Goal: Transaction & Acquisition: Book appointment/travel/reservation

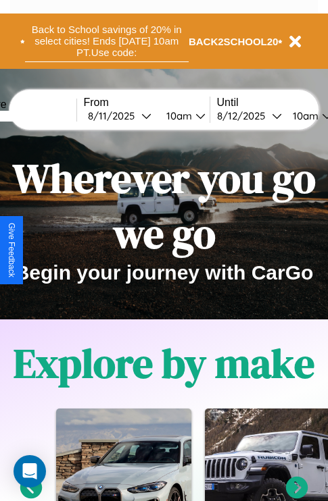
click at [106, 41] on button "Back to School savings of 20% in select cities! Ends [DATE] 10am PT. Use code:" at bounding box center [107, 41] width 164 height 42
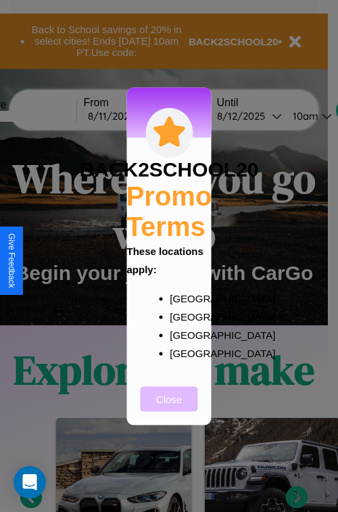
click at [169, 407] on button "Close" at bounding box center [169, 398] width 57 height 25
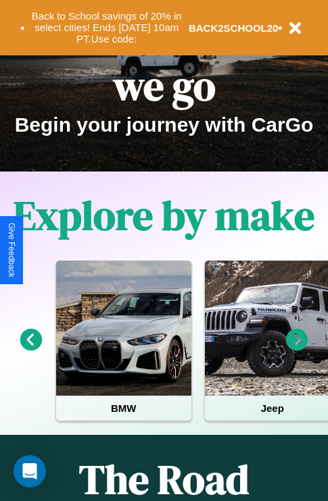
scroll to position [208, 0]
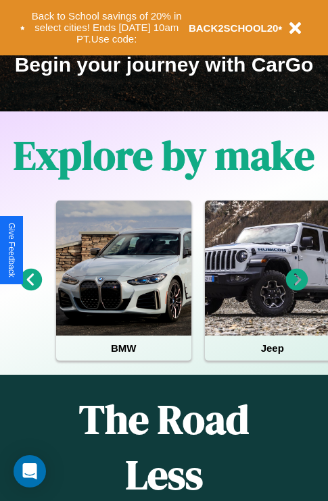
click at [297, 289] on icon at bounding box center [297, 280] width 22 height 22
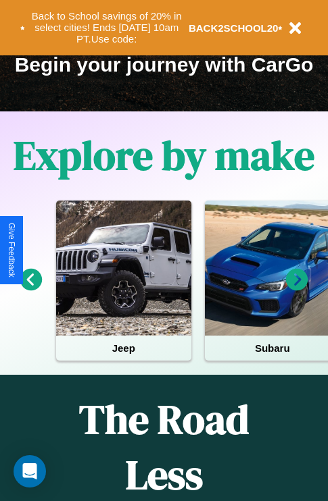
click at [297, 289] on icon at bounding box center [297, 280] width 22 height 22
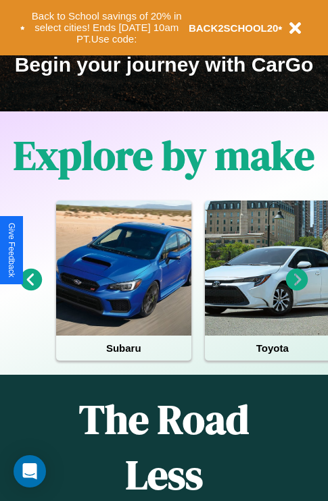
click at [297, 289] on icon at bounding box center [297, 280] width 22 height 22
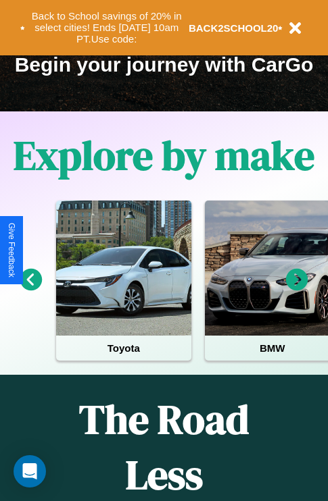
click at [297, 289] on icon at bounding box center [297, 280] width 22 height 22
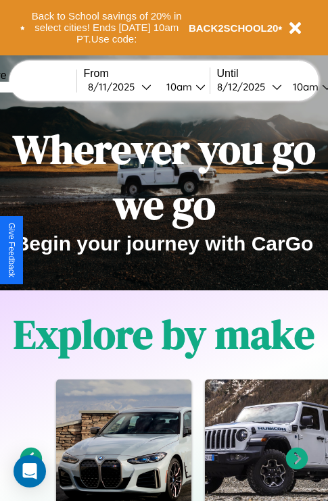
scroll to position [0, 0]
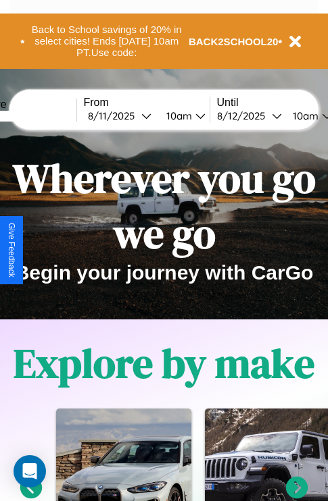
click at [46, 116] on input "text" at bounding box center [25, 116] width 101 height 11
type input "******"
click at [135, 116] on div "[DATE]" at bounding box center [114, 115] width 53 height 13
select select "*"
select select "****"
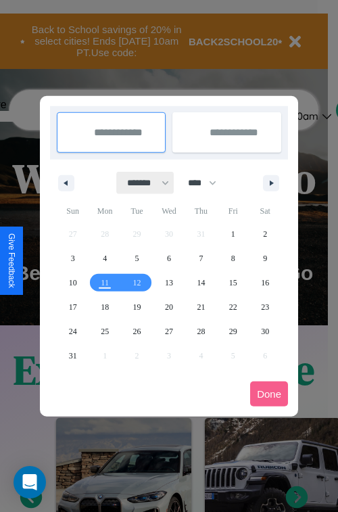
click at [142, 182] on select "******* ******** ***** ***** *** **** **** ****** ********* ******* ******** **…" at bounding box center [145, 183] width 57 height 22
select select "*"
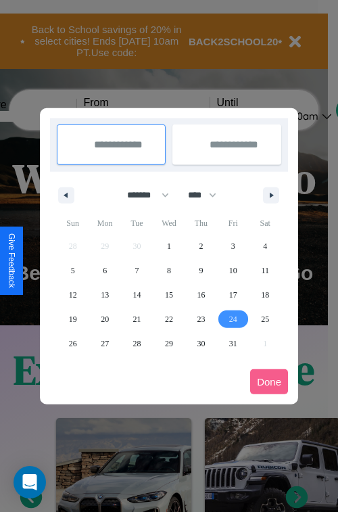
click at [232, 318] on span "24" at bounding box center [233, 319] width 8 height 24
type input "**********"
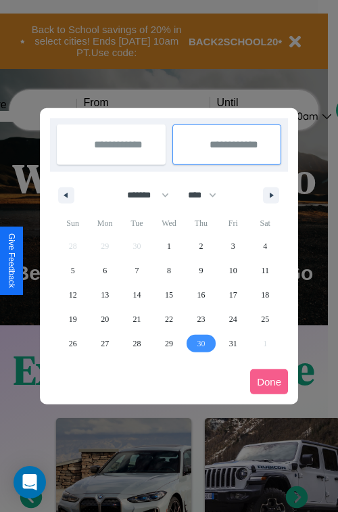
click at [201, 343] on span "30" at bounding box center [201, 343] width 8 height 24
type input "**********"
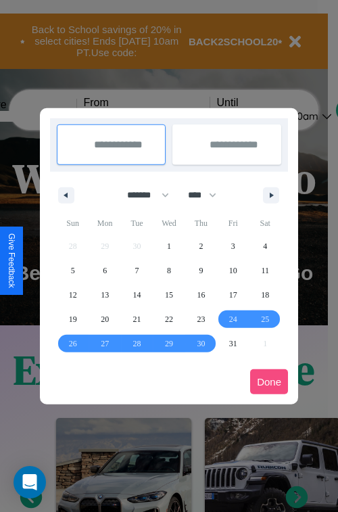
click at [269, 381] on button "Done" at bounding box center [269, 381] width 38 height 25
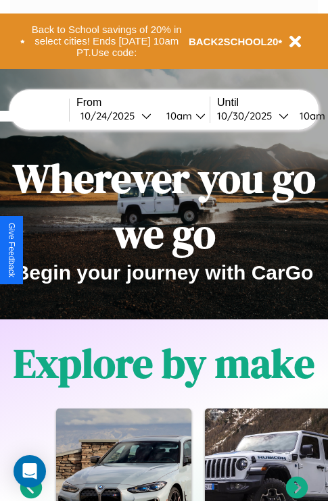
scroll to position [0, 56]
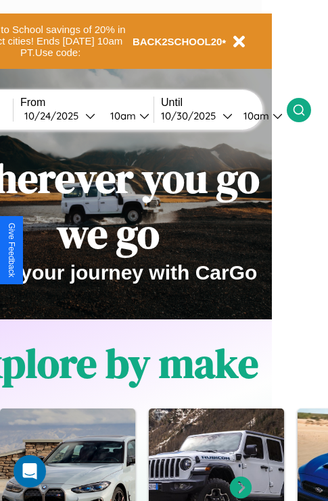
click at [305, 109] on icon at bounding box center [299, 110] width 14 height 14
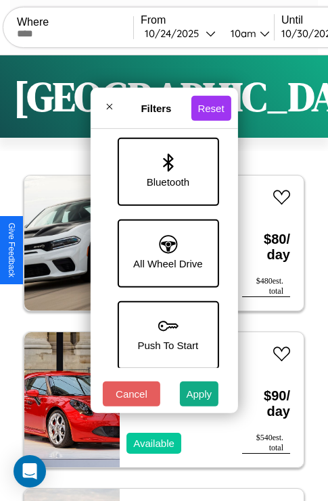
scroll to position [928, 0]
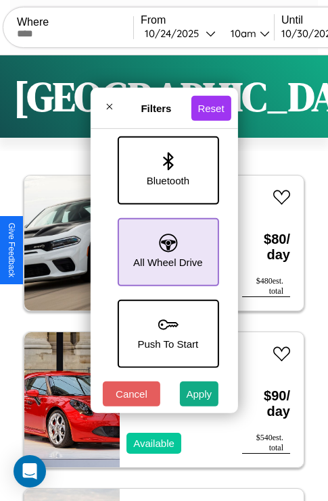
click at [166, 245] on icon at bounding box center [168, 243] width 18 height 18
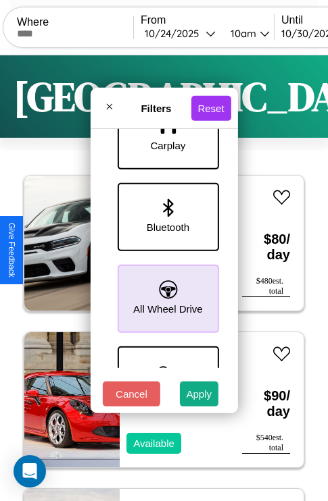
scroll to position [685, 0]
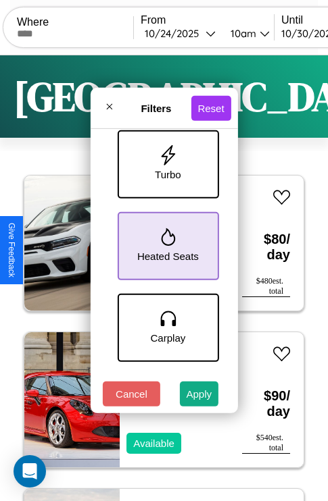
click at [166, 243] on icon at bounding box center [168, 237] width 14 height 18
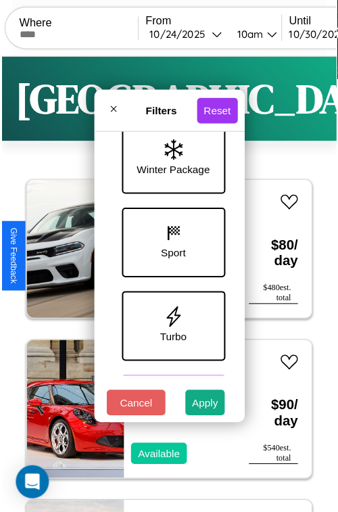
scroll to position [440, 0]
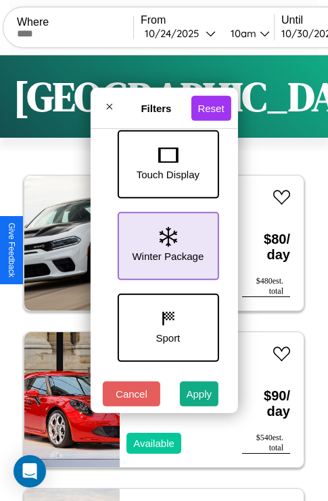
click at [166, 243] on icon at bounding box center [168, 237] width 18 height 20
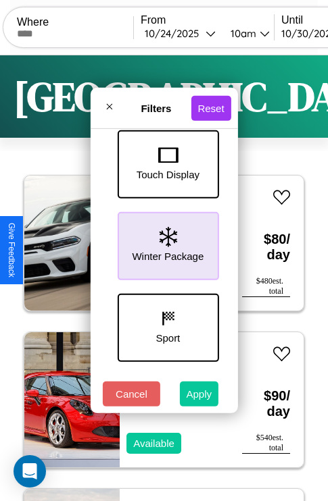
click at [199, 397] on button "Apply" at bounding box center [199, 394] width 39 height 25
